Goal: Information Seeking & Learning: Learn about a topic

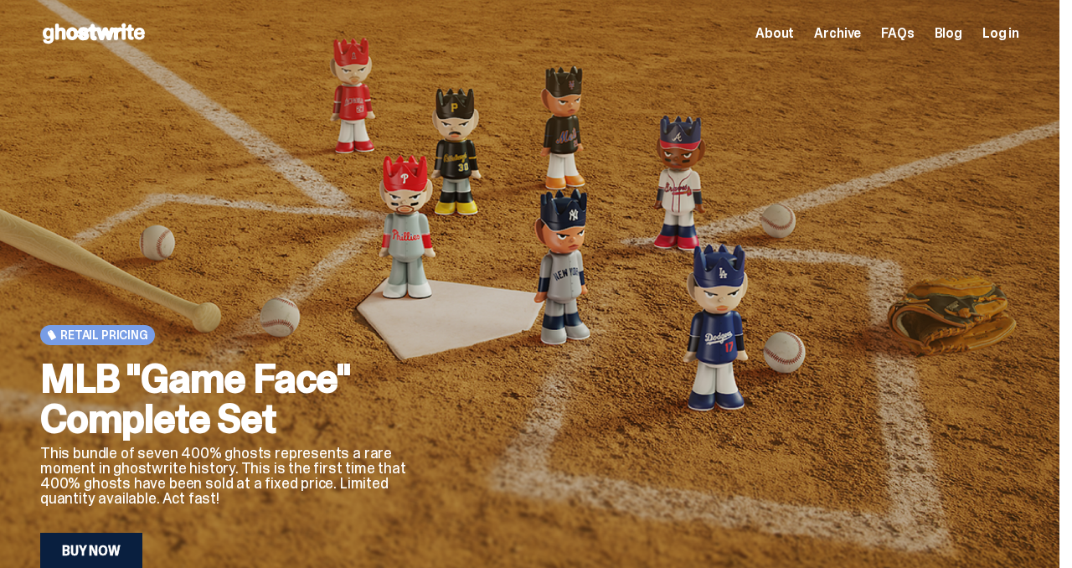
scroll to position [14, 0]
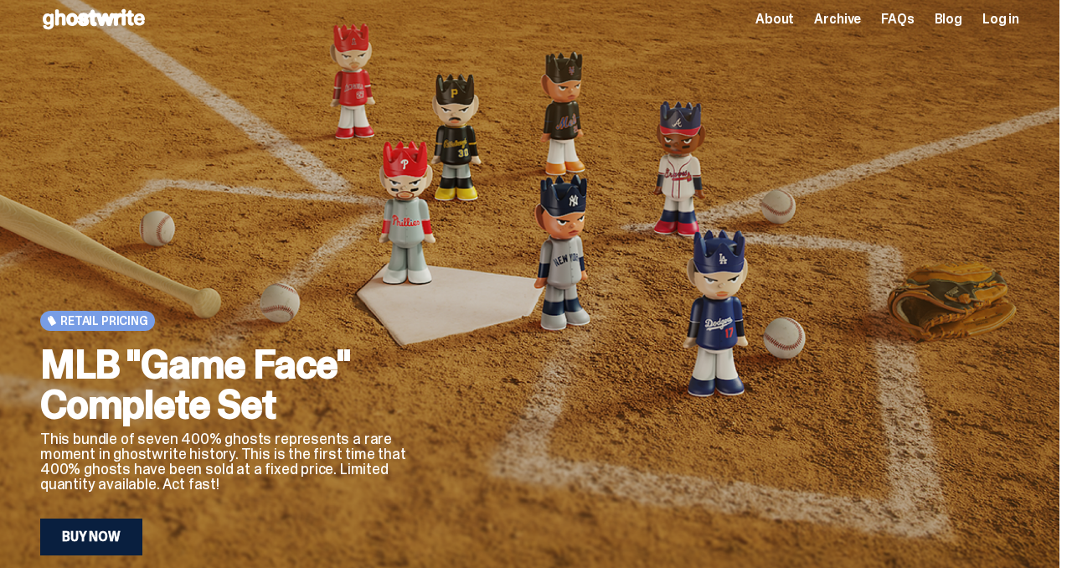
click at [85, 533] on link "Buy Now" at bounding box center [91, 537] width 102 height 37
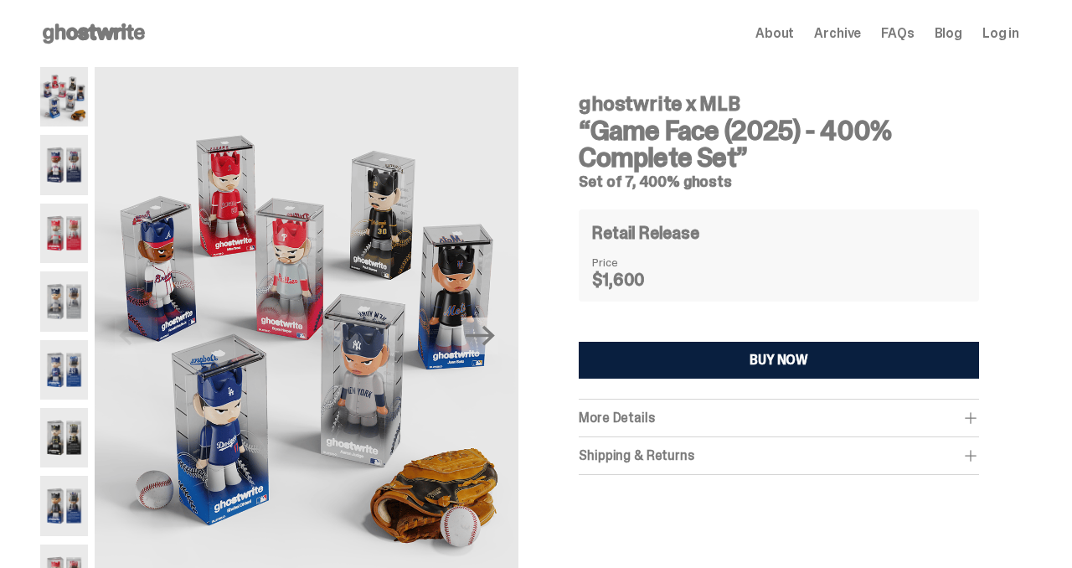
click at [59, 185] on img at bounding box center [64, 164] width 48 height 59
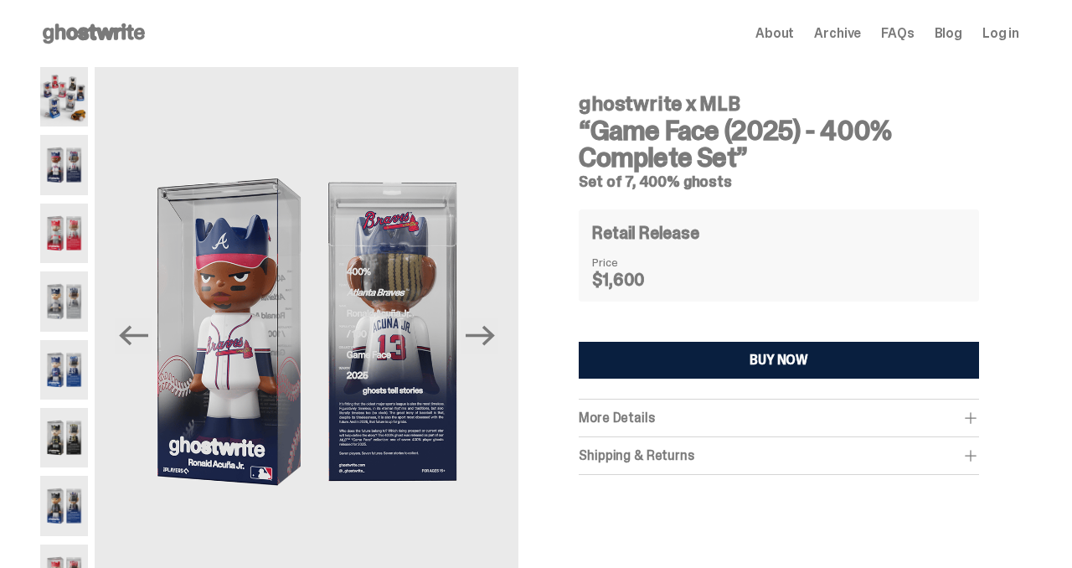
click at [57, 133] on div at bounding box center [64, 335] width 48 height 537
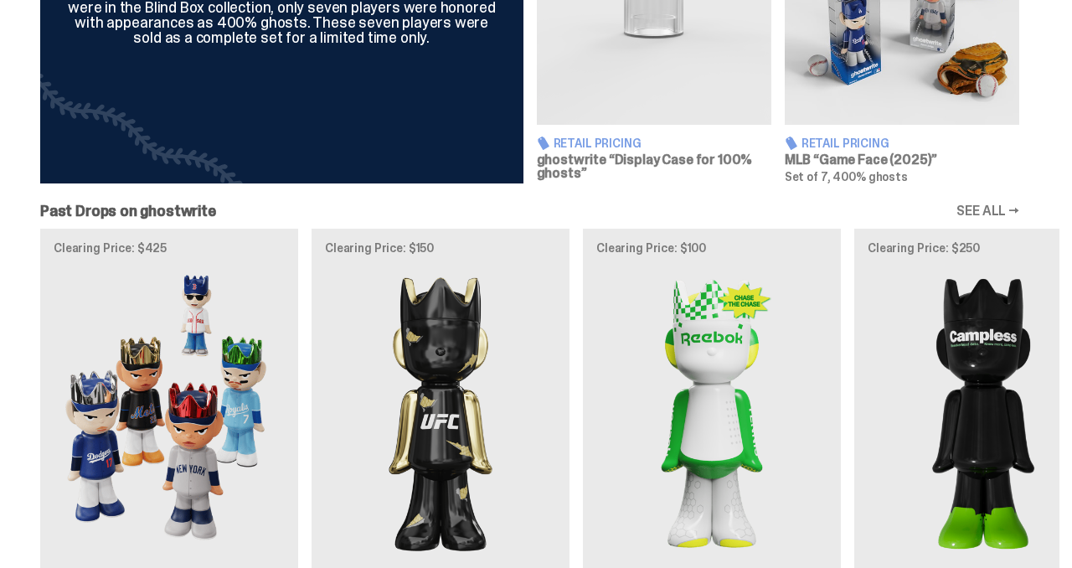
scroll to position [1113, 0]
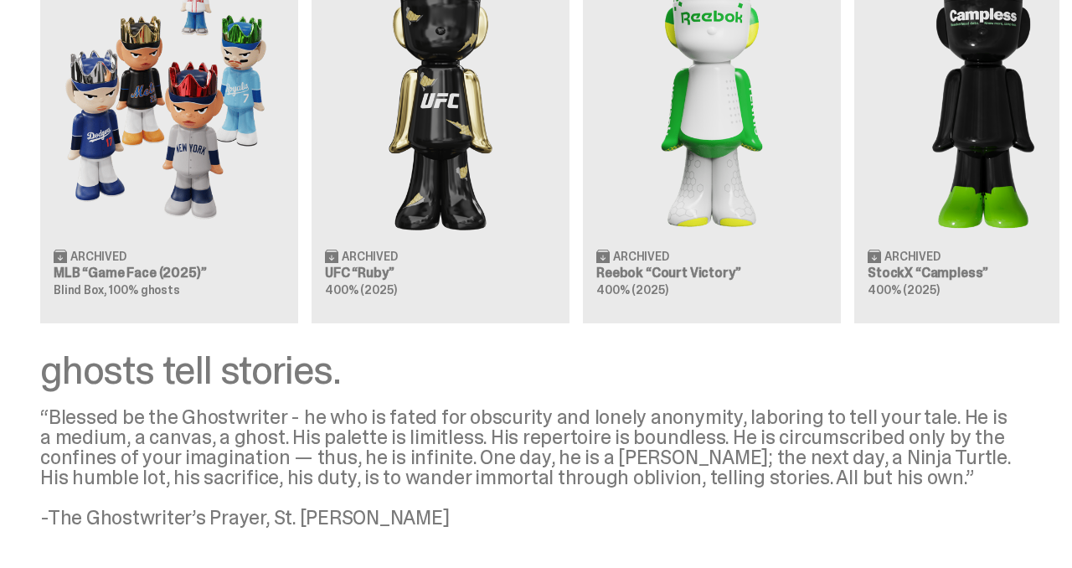
click at [345, 105] on div "Clearing Price: $425 Archived MLB “Game Face (2025)” Blind Box, 100% ghosts Cle…" at bounding box center [530, 116] width 1060 height 416
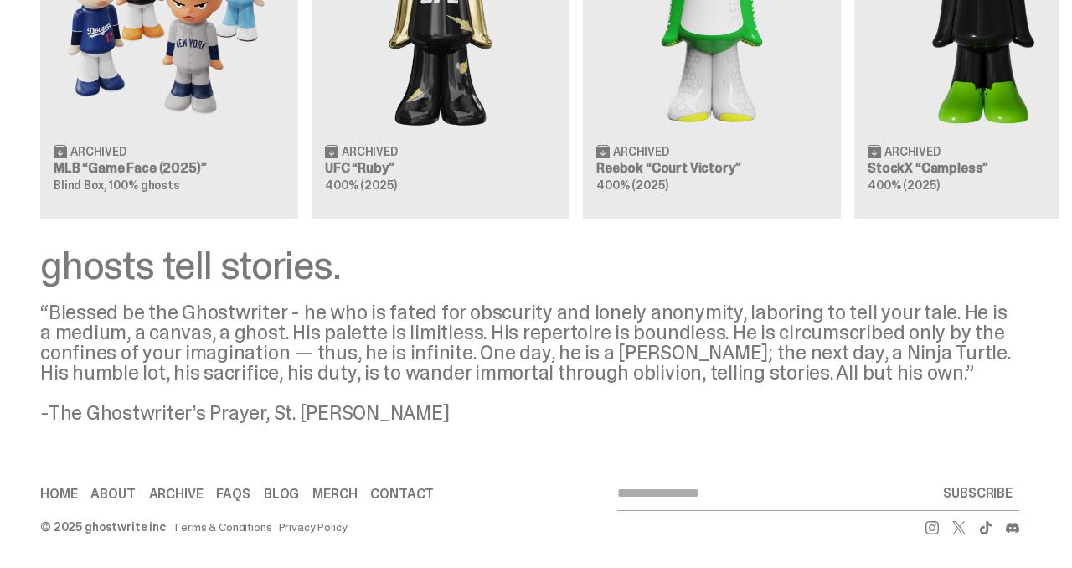
click at [675, 158] on div "Clearing Price: $425 Archived MLB “Game Face (2025)” Blind Box, 100% ghosts Cle…" at bounding box center [530, 11] width 1060 height 416
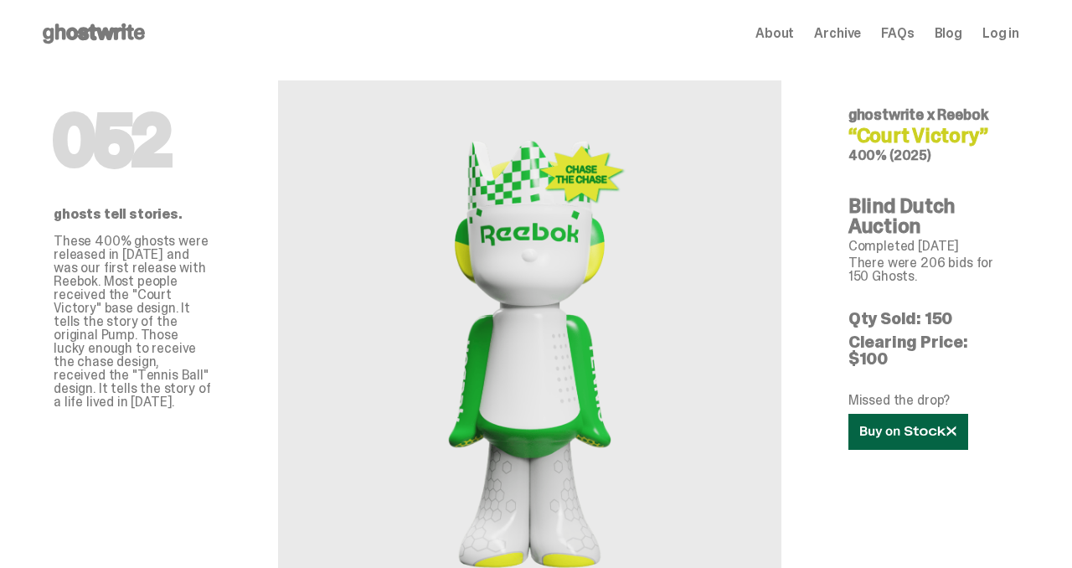
click at [948, 426] on icon at bounding box center [908, 432] width 96 height 13
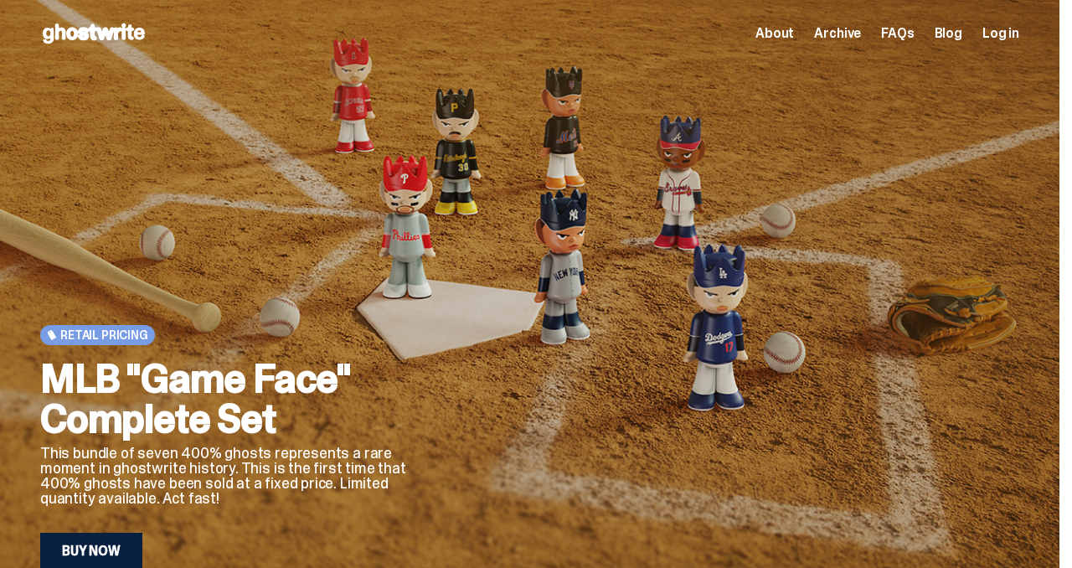
click at [791, 34] on span "About" at bounding box center [775, 33] width 39 height 13
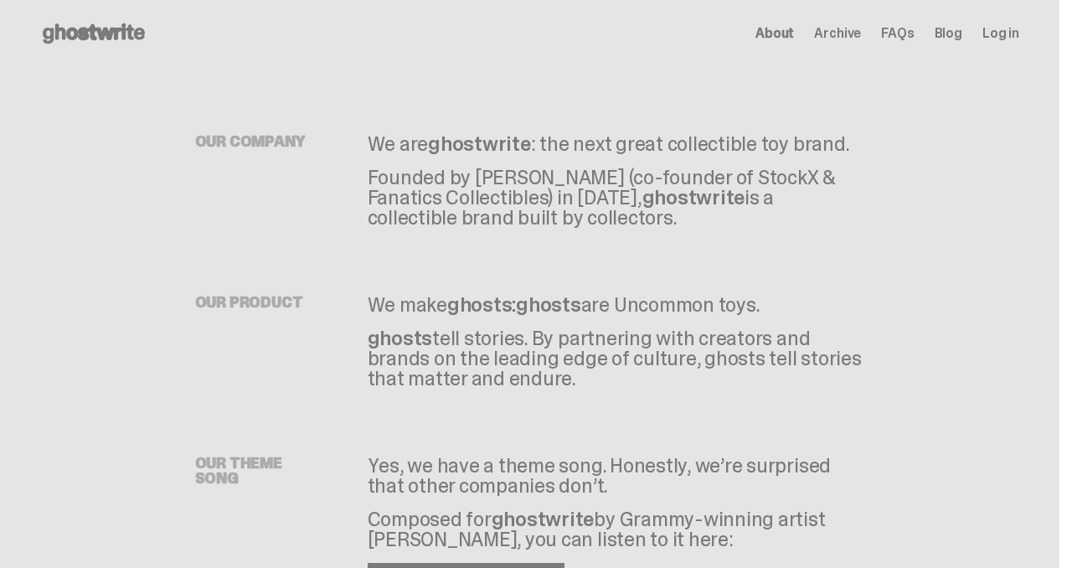
click at [752, 192] on p "Founded by [PERSON_NAME] (co-founder of StockX & Fanatics Collectibles) in [DAT…" at bounding box center [617, 198] width 498 height 60
click at [794, 32] on span "About" at bounding box center [775, 33] width 39 height 13
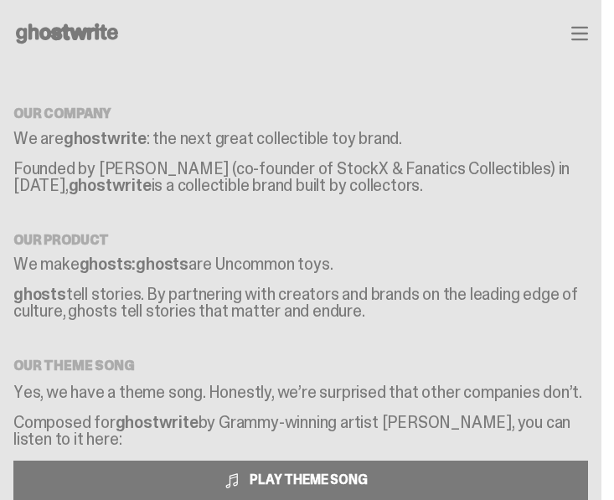
click at [320, 171] on p "Founded by [PERSON_NAME] (co-founder of StockX & Fanatics Collectibles) in [DAT…" at bounding box center [300, 177] width 575 height 34
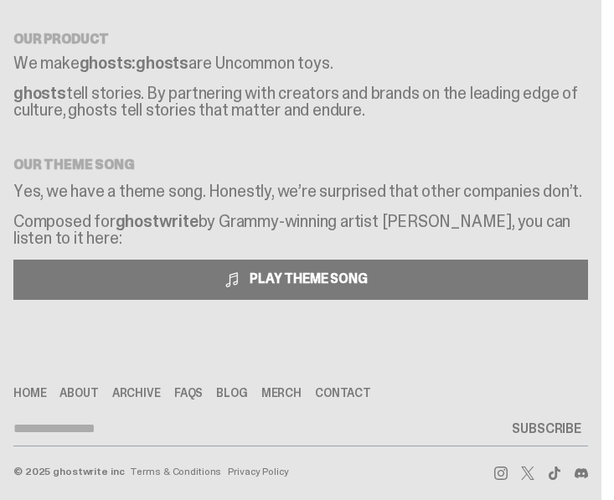
click at [267, 221] on p "Composed for ghostwrite by Grammy-winning artist [PERSON_NAME], you can listen …" at bounding box center [300, 236] width 575 height 47
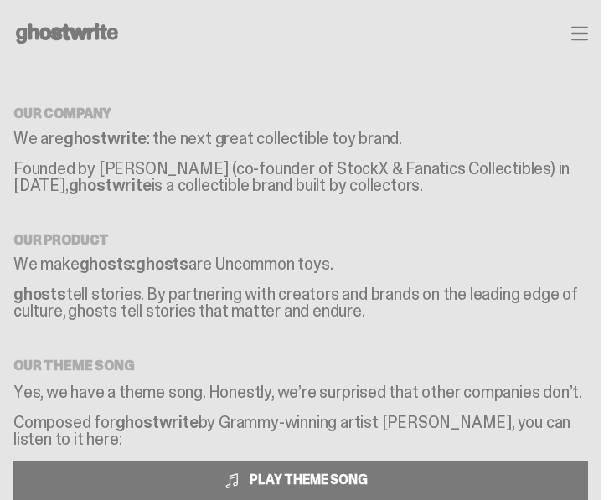
click at [587, 39] on icon "button" at bounding box center [579, 34] width 15 height 12
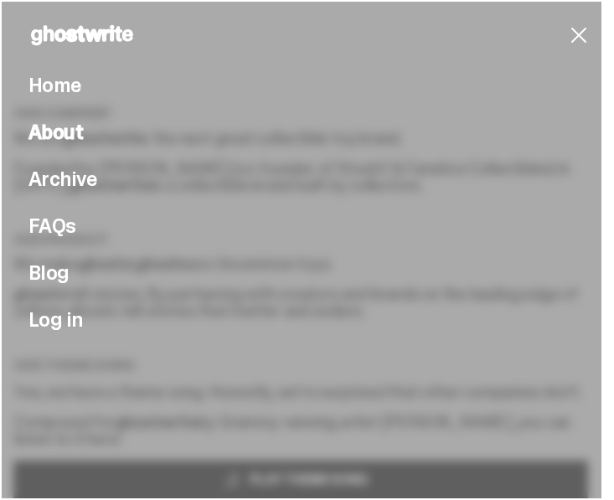
click at [78, 137] on span "About" at bounding box center [55, 132] width 54 height 20
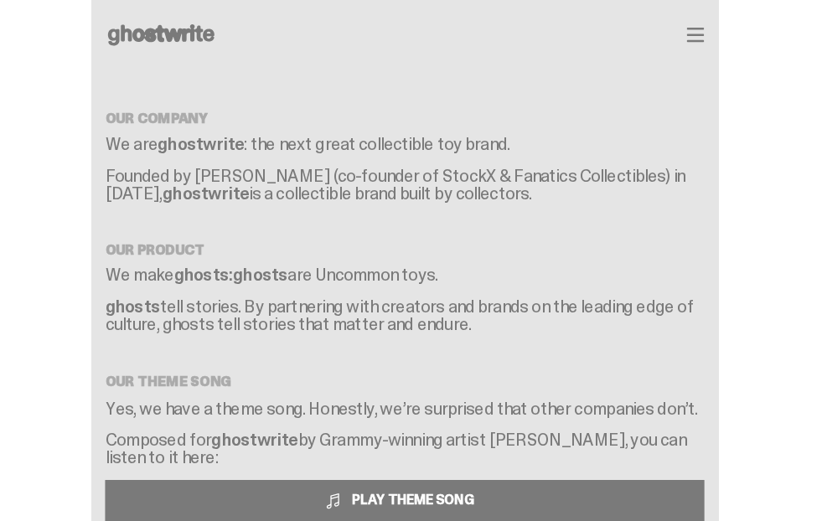
scroll to position [201, 0]
